Goal: Check status: Check status

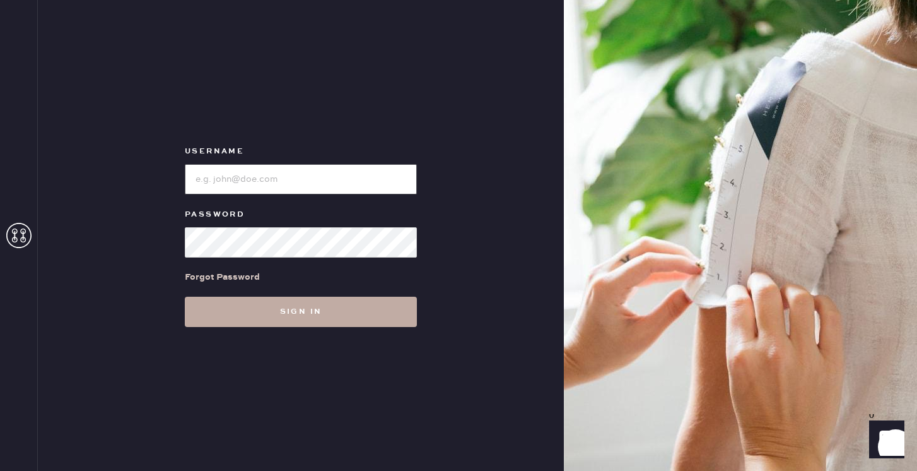
type input "reformationmelrose"
click at [312, 314] on button "Sign in" at bounding box center [301, 312] width 232 height 30
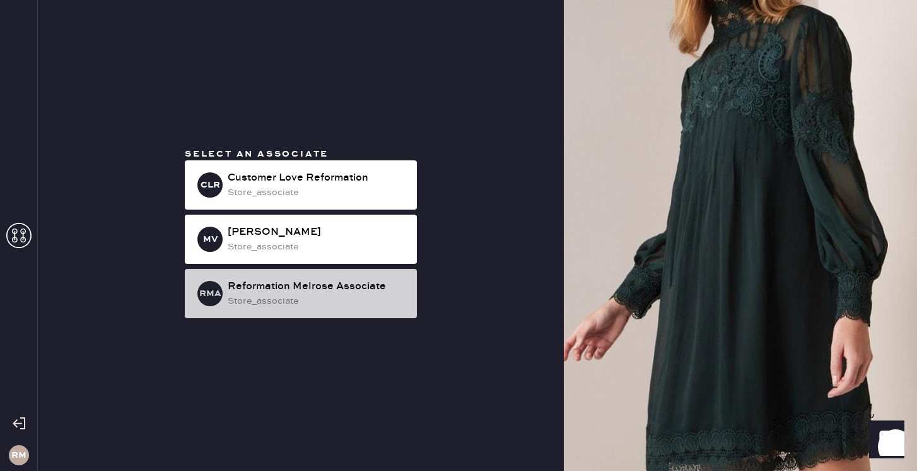
click at [327, 291] on div "Reformation Melrose Associate" at bounding box center [317, 286] width 179 height 15
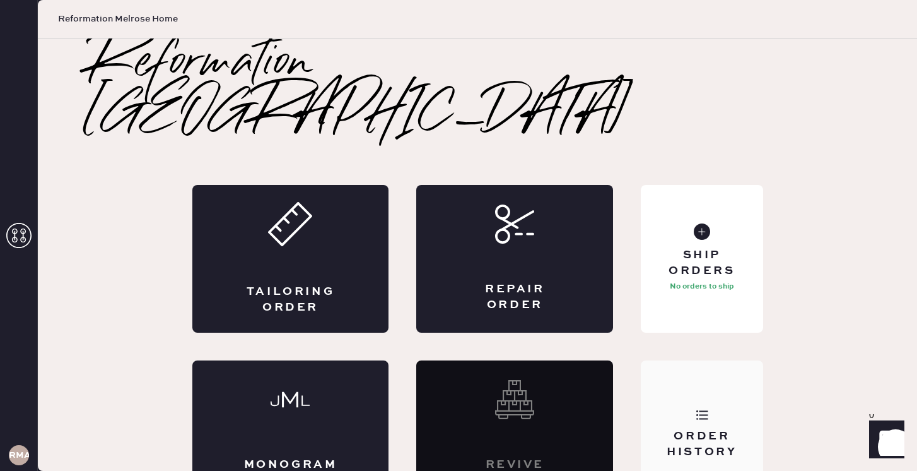
click at [698, 360] on div "Order History" at bounding box center [702, 434] width 122 height 148
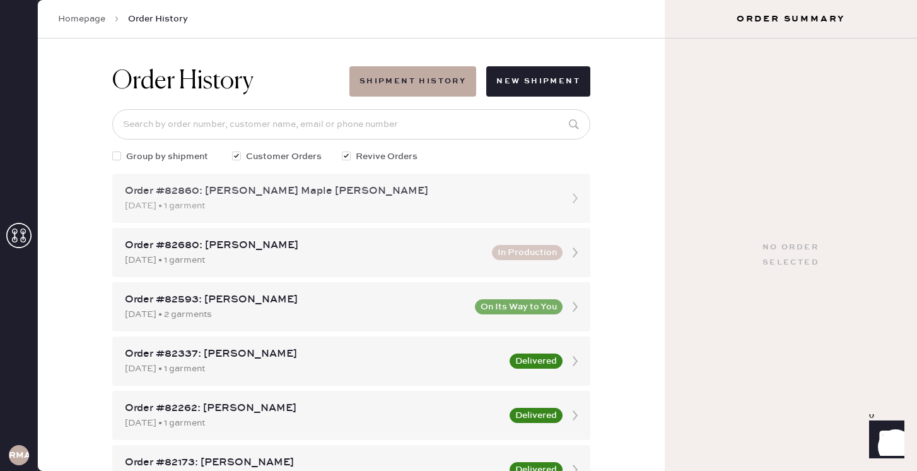
click at [269, 187] on div "Order #82860: [PERSON_NAME] Maple [PERSON_NAME]" at bounding box center [340, 191] width 430 height 15
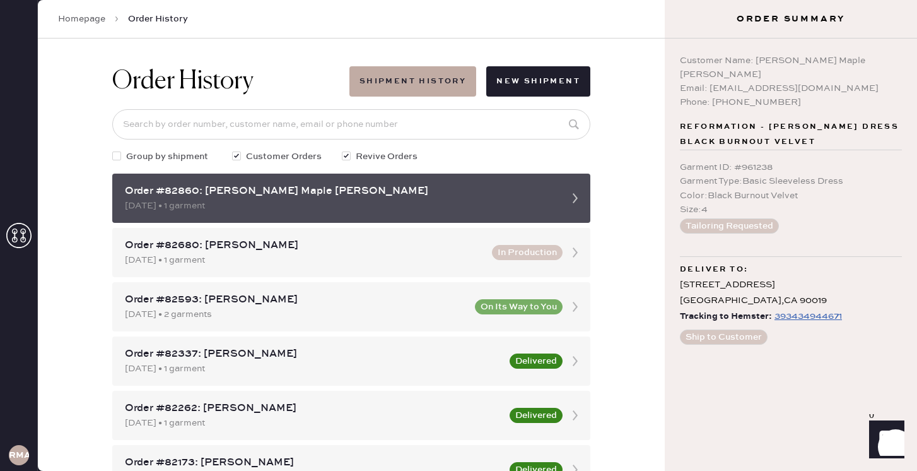
click at [371, 189] on div "Order #82860: [PERSON_NAME] Maple [PERSON_NAME]" at bounding box center [340, 191] width 430 height 15
